Goal: Check status: Check status

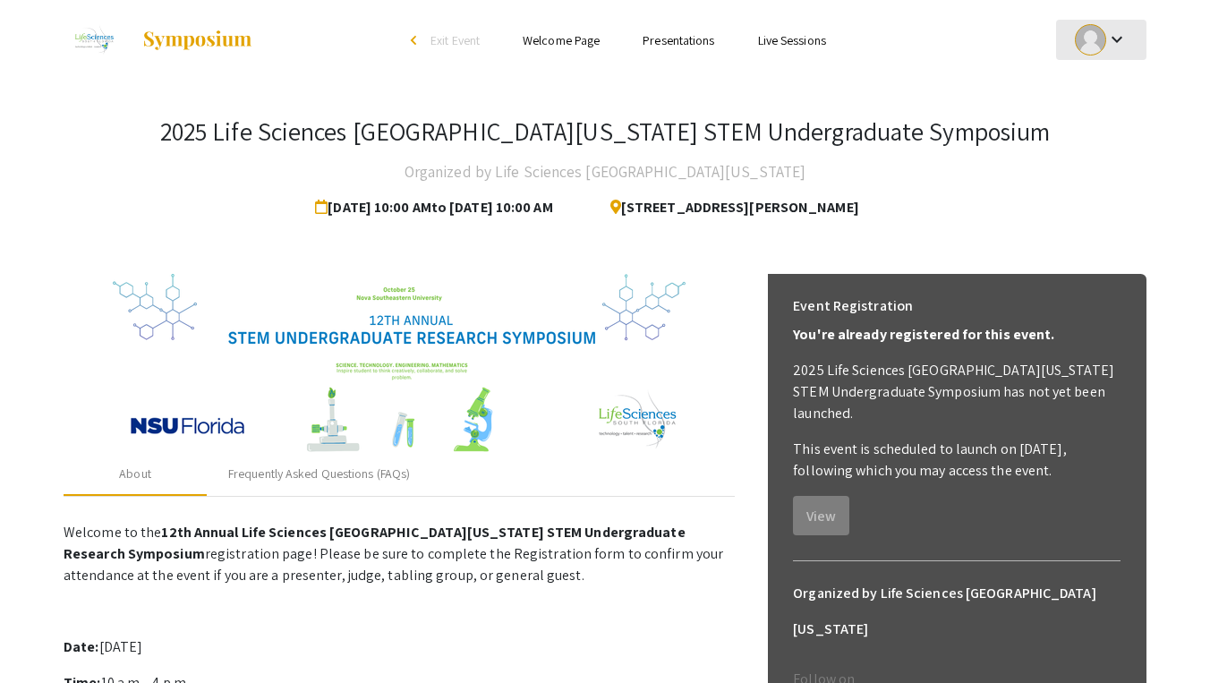
click at [1076, 46] on div at bounding box center [1090, 39] width 31 height 31
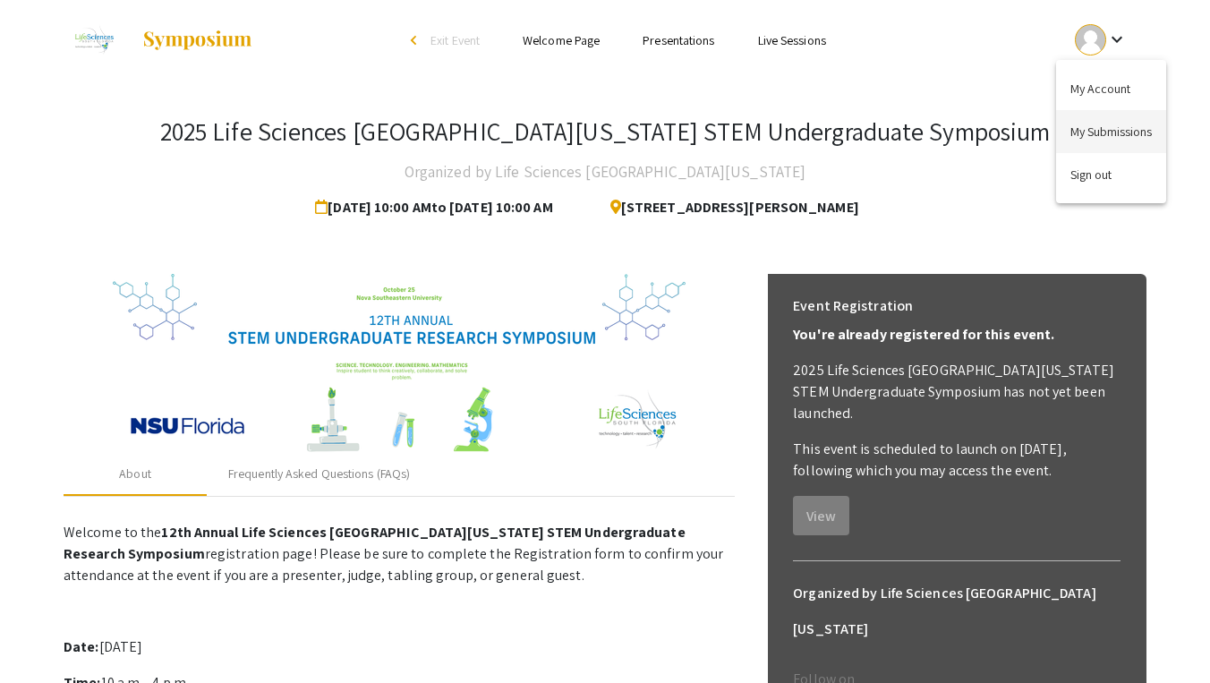
click at [1092, 144] on button "My Submissions" at bounding box center [1111, 131] width 110 height 43
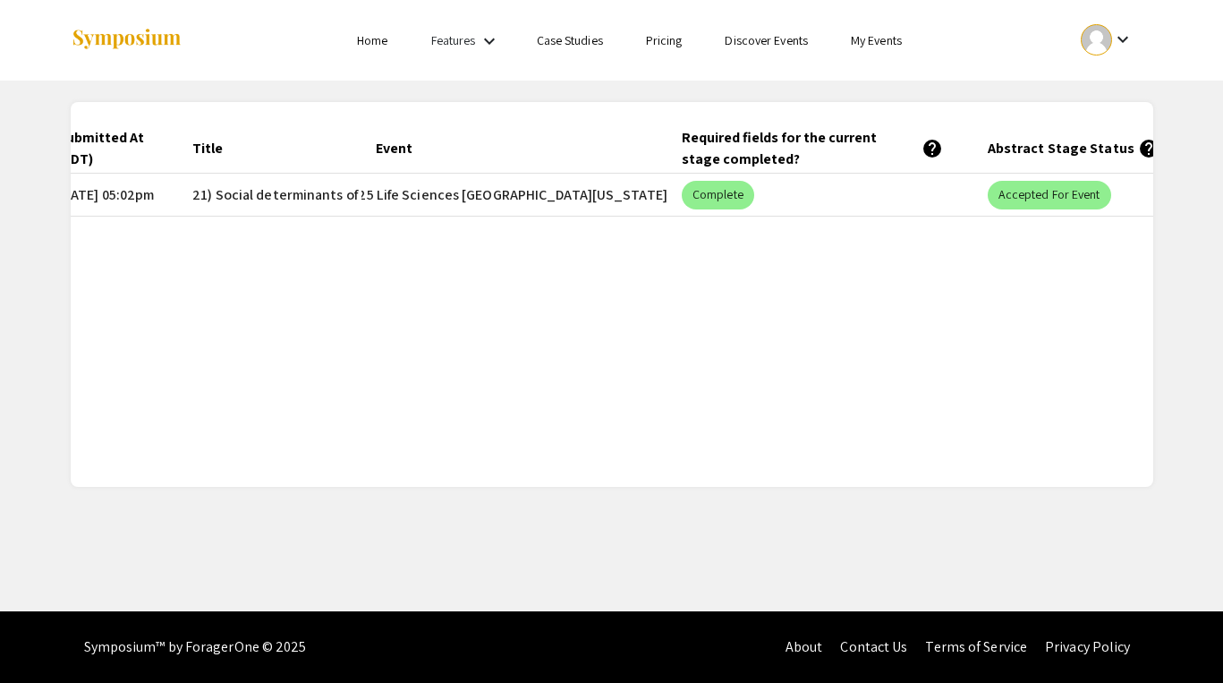
scroll to position [0, 128]
drag, startPoint x: 379, startPoint y: 183, endPoint x: 667, endPoint y: 187, distance: 288.2
click at [667, 187] on mat-row "edit [DATE] 05:02pm 21) Social determinants of early development in infants, a …" at bounding box center [524, 195] width 1083 height 43
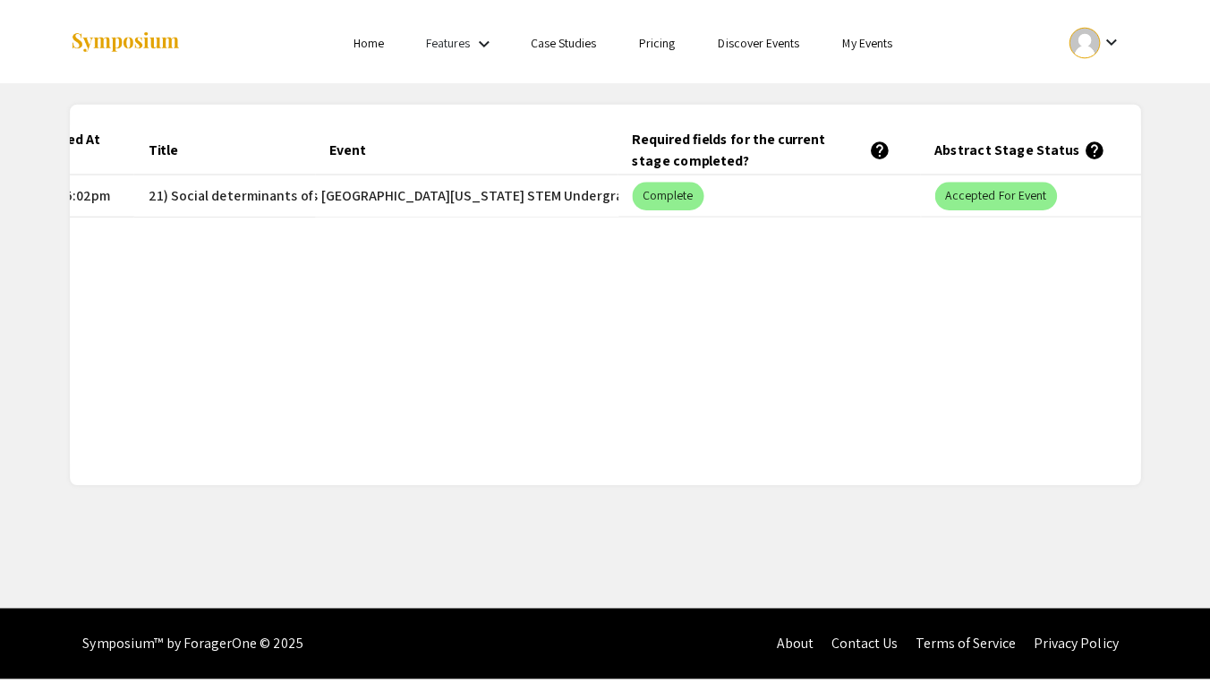
scroll to position [0, 214]
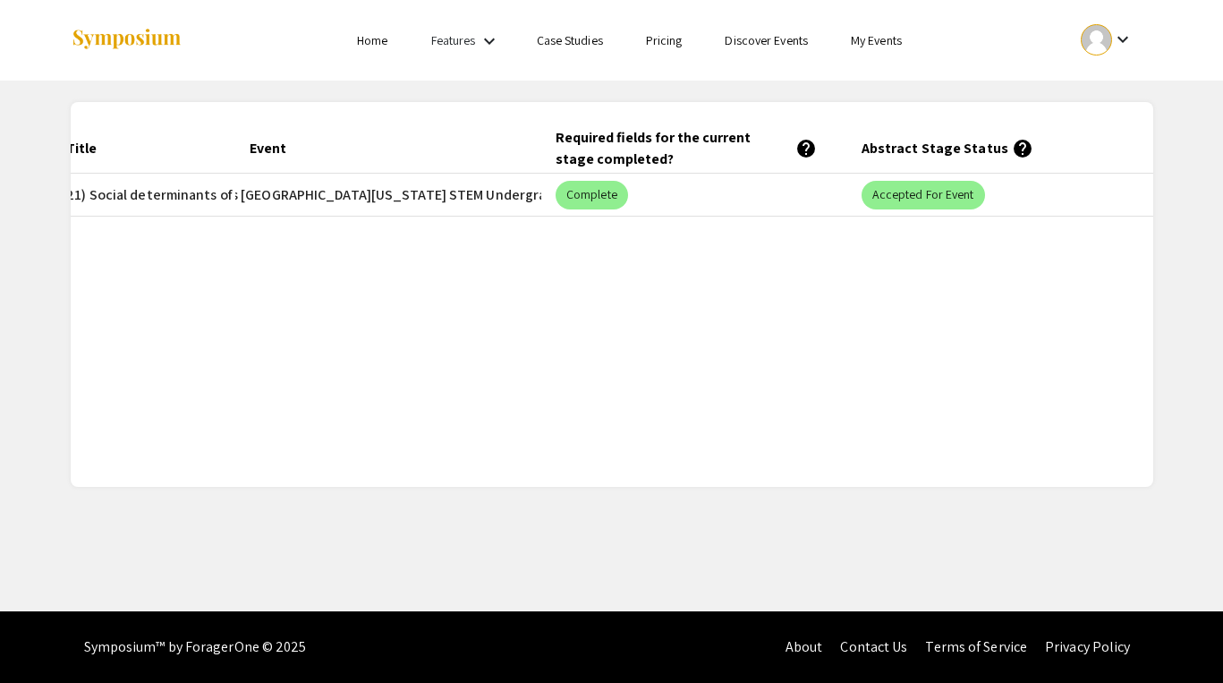
click at [877, 38] on link "My Events" at bounding box center [876, 40] width 51 height 16
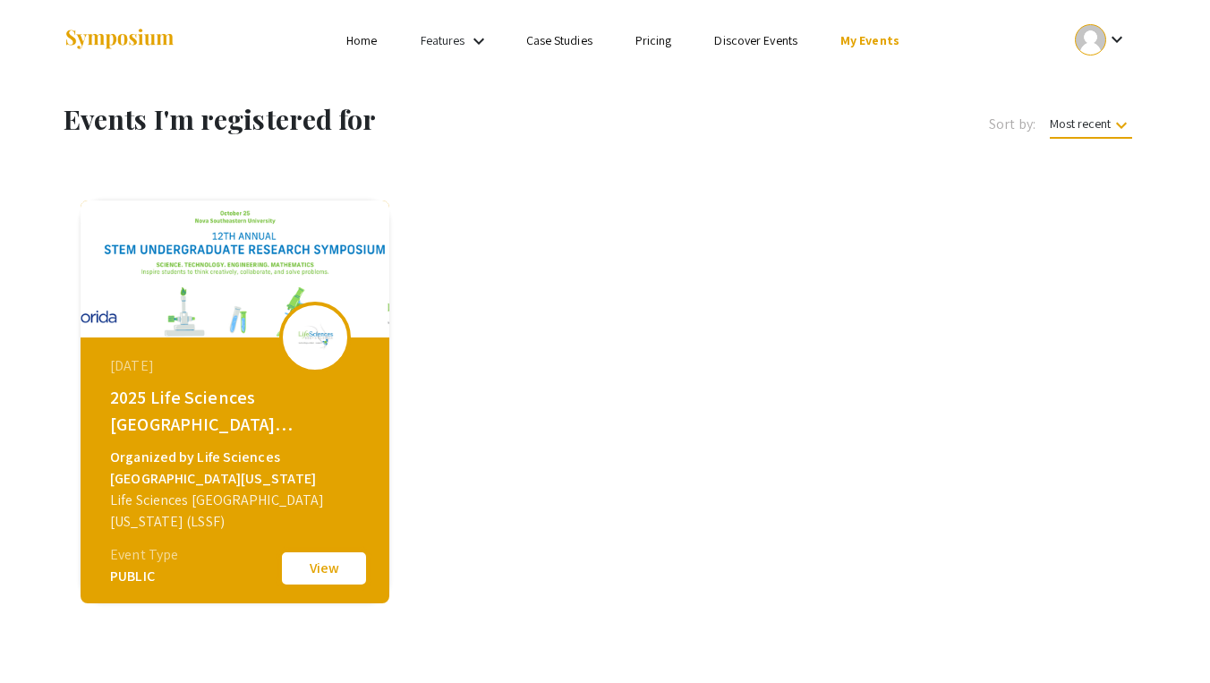
click at [328, 568] on button "View" at bounding box center [324, 569] width 90 height 38
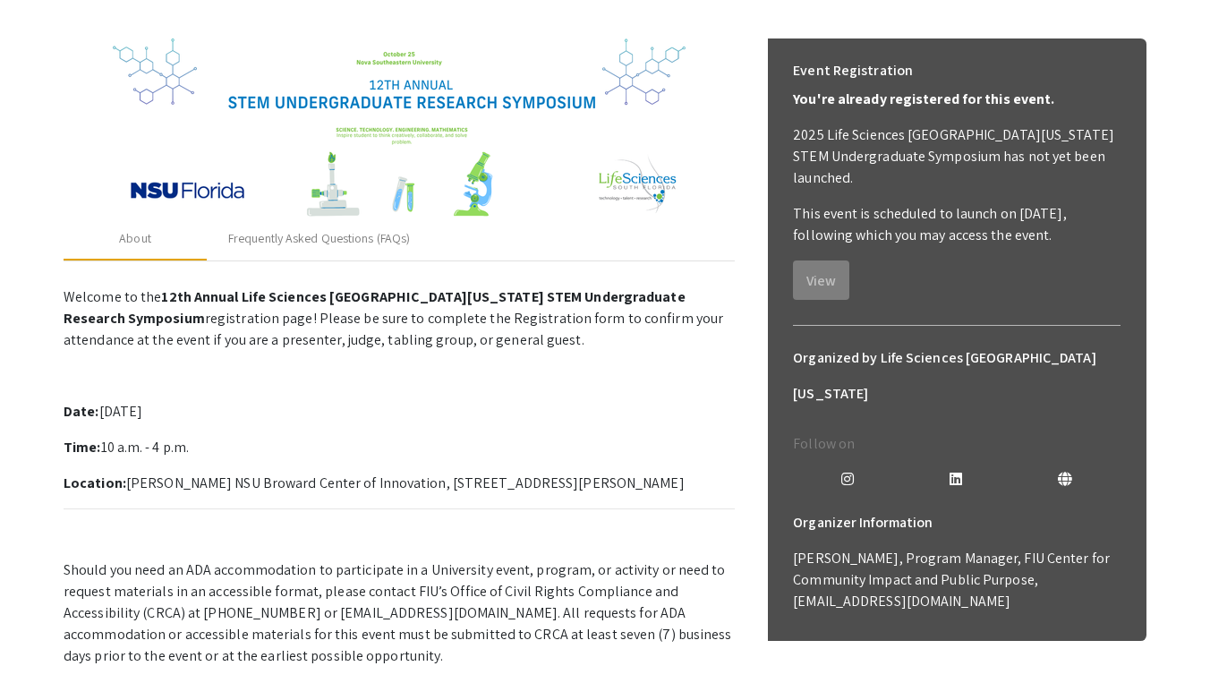
scroll to position [238, 0]
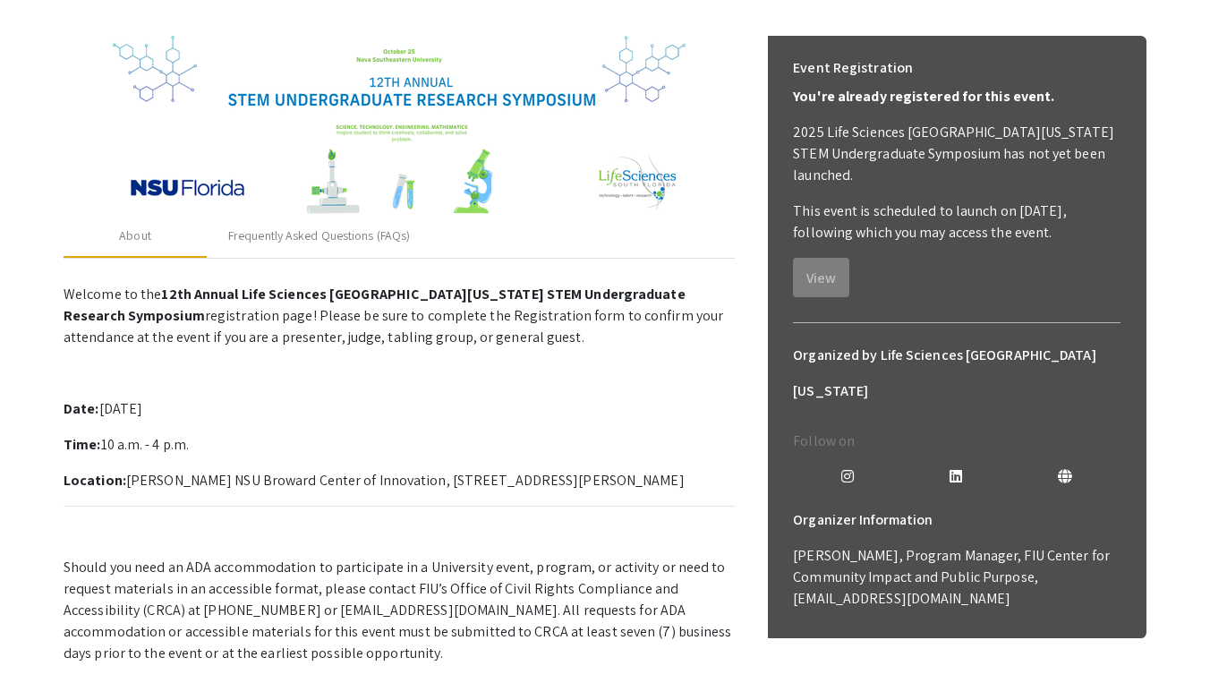
drag, startPoint x: 219, startPoint y: 478, endPoint x: 290, endPoint y: 479, distance: 70.7
click at [290, 478] on p "Location: [PERSON_NAME] NSU Broward Center of Innovation, [STREET_ADDRESS][PERS…" at bounding box center [399, 480] width 671 height 21
click at [355, 477] on p "Location: [PERSON_NAME] NSU Broward Center of Innovation, [STREET_ADDRESS][PERS…" at bounding box center [399, 480] width 671 height 21
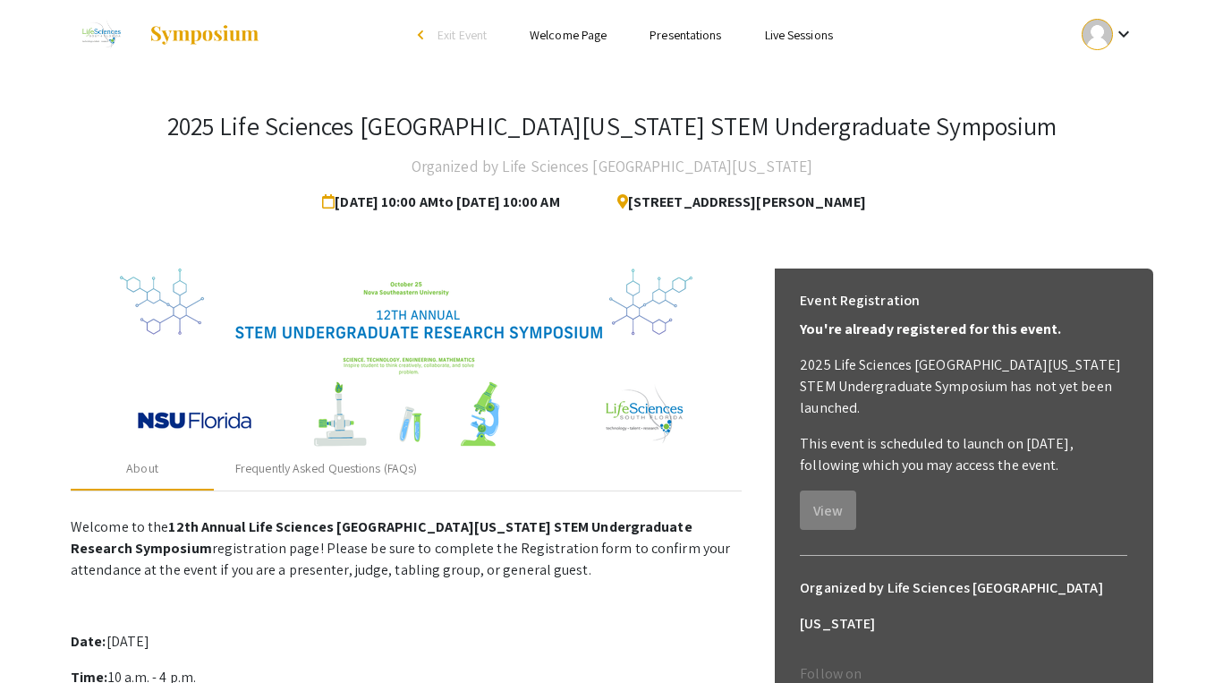
scroll to position [0, 0]
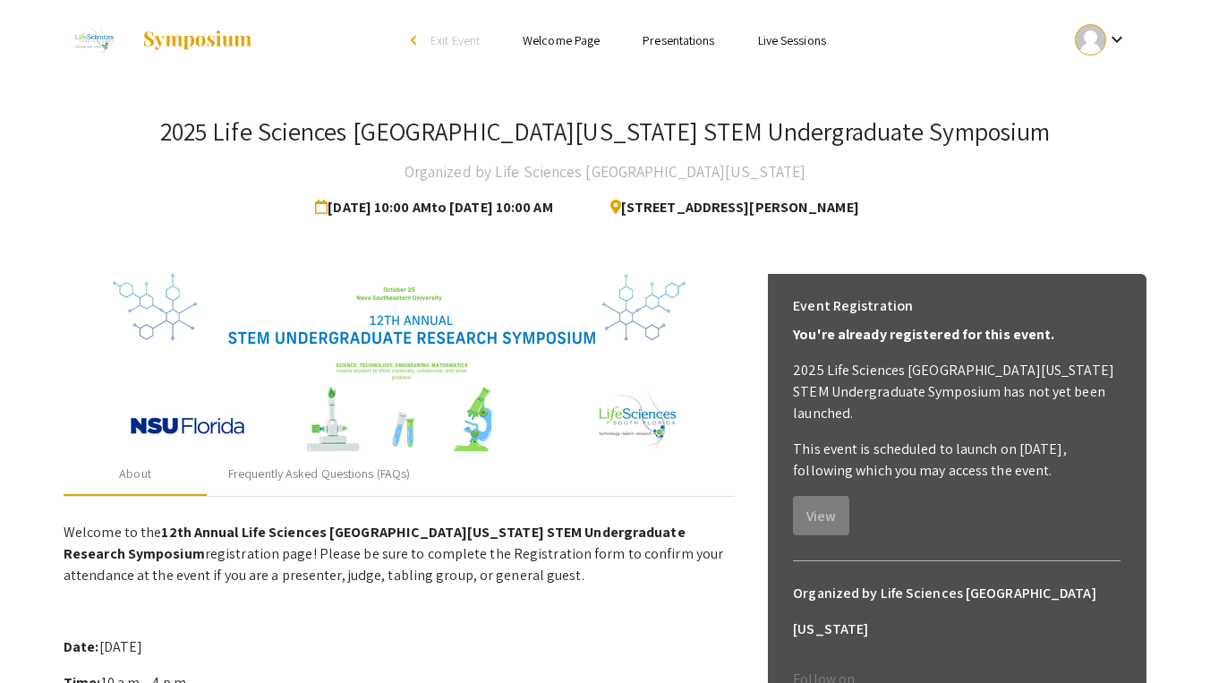
click at [1117, 37] on mat-icon "keyboard_arrow_down" at bounding box center [1116, 39] width 21 height 21
click at [1093, 132] on button "My Submissions" at bounding box center [1111, 131] width 110 height 43
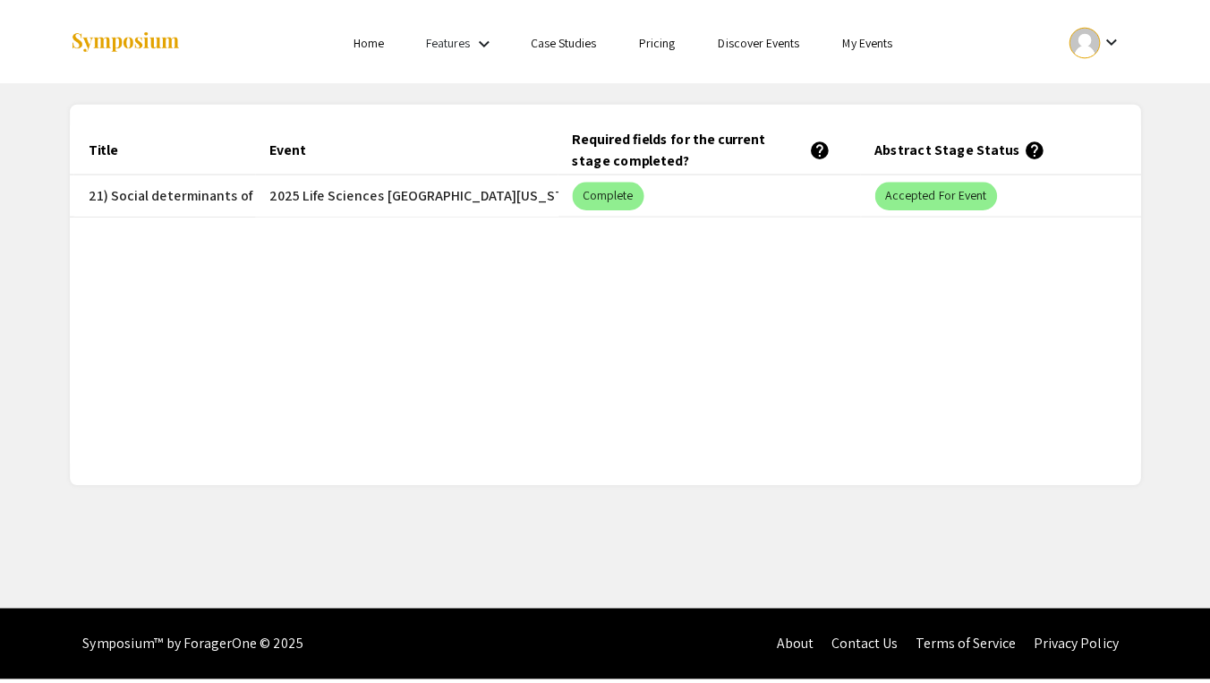
scroll to position [0, 178]
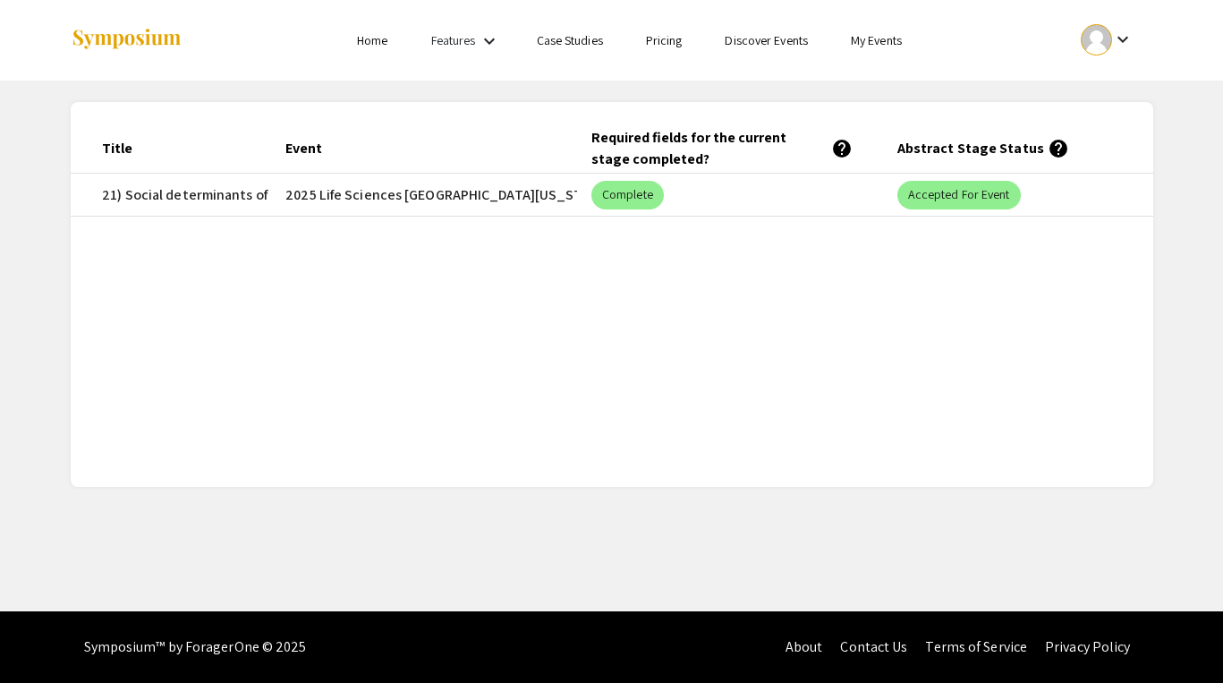
click at [382, 35] on link "Home" at bounding box center [372, 40] width 30 height 16
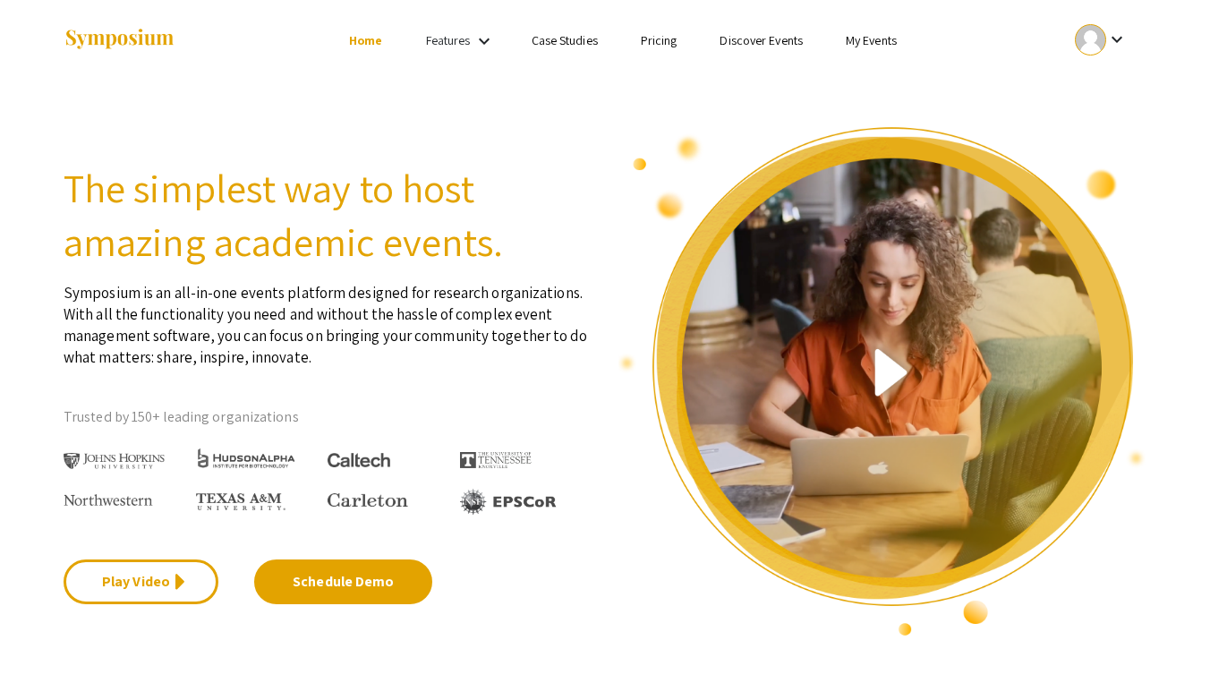
click at [865, 42] on link "My Events" at bounding box center [871, 40] width 51 height 16
